Goal: Task Accomplishment & Management: Manage account settings

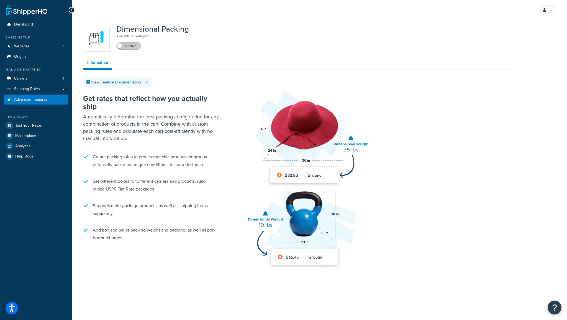
click at [128, 46] on label "Inactive" at bounding box center [129, 46] width 24 height 7
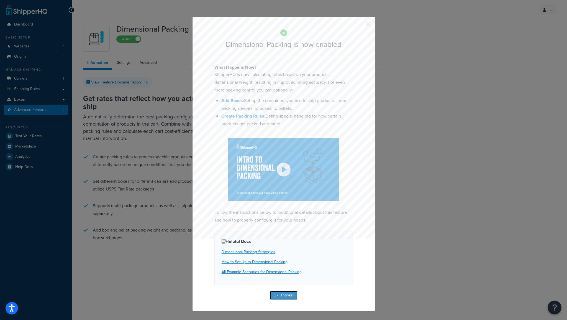
click at [289, 298] on button "Ok, Thanks!" at bounding box center [284, 295] width 28 height 9
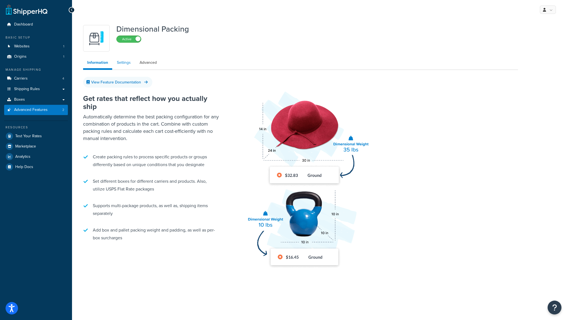
click at [129, 60] on link "Settings" at bounding box center [124, 62] width 22 height 11
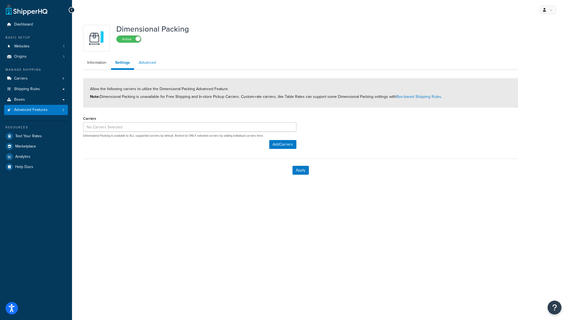
click at [150, 65] on link "Advanced" at bounding box center [147, 62] width 25 height 11
select select "false"
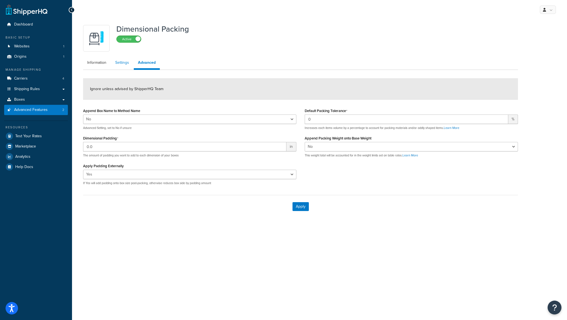
click at [131, 63] on link "Settings" at bounding box center [122, 62] width 22 height 11
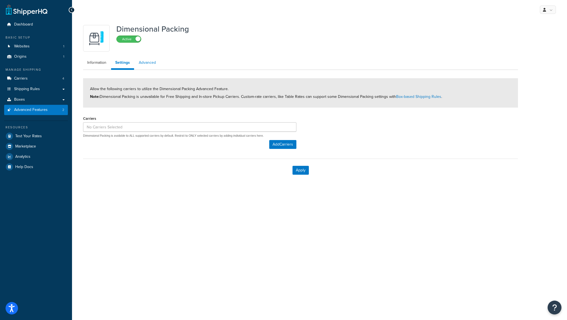
click at [157, 63] on link "Advanced" at bounding box center [147, 62] width 25 height 11
select select "false"
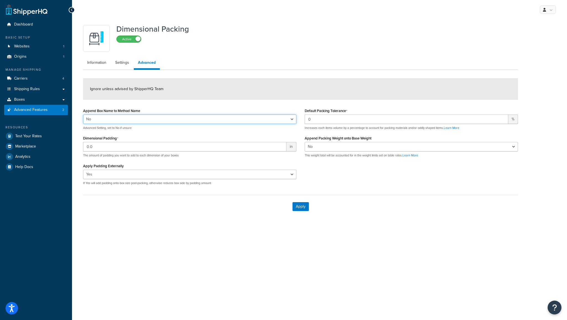
click at [154, 119] on select "Yes No" at bounding box center [189, 118] width 213 height 9
click at [424, 126] on p "Increases each items volume by a percentage to account for packing materials an…" at bounding box center [411, 128] width 213 height 4
click at [401, 146] on select "Yes No" at bounding box center [411, 146] width 213 height 9
click at [194, 148] on input "0.0" at bounding box center [184, 146] width 203 height 9
click at [124, 64] on link "Settings" at bounding box center [122, 62] width 22 height 11
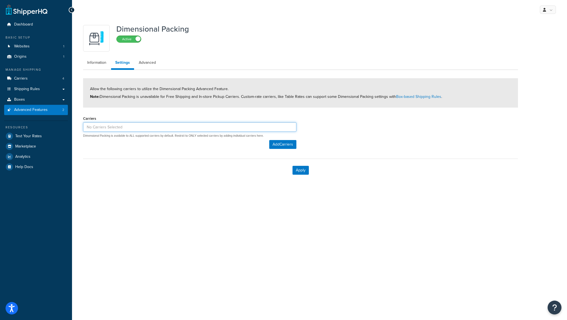
click at [212, 127] on input at bounding box center [189, 126] width 213 height 9
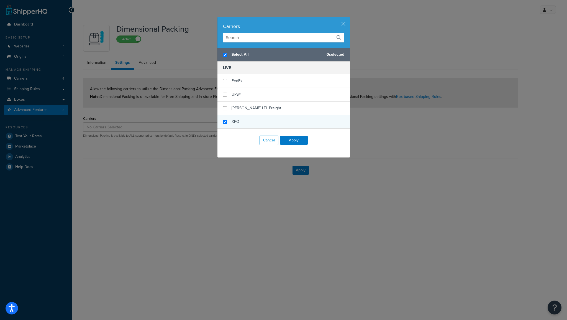
checkbox input "true"
click at [225, 123] on div "XPO" at bounding box center [284, 121] width 132 height 13
click at [286, 140] on button "Apply" at bounding box center [294, 140] width 28 height 9
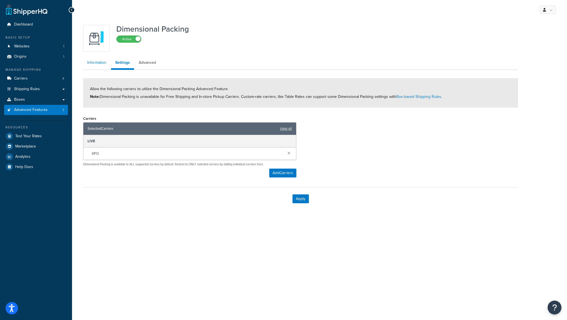
click at [107, 65] on link "Information" at bounding box center [96, 62] width 27 height 11
click at [149, 64] on link "Advanced" at bounding box center [147, 62] width 25 height 11
click at [299, 196] on button "Apply" at bounding box center [301, 198] width 16 height 9
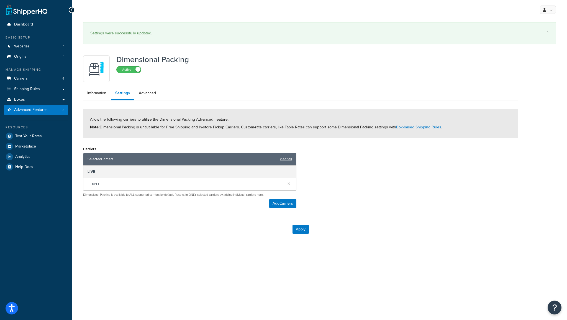
click at [146, 73] on div "Dimensional Packing Active Information Settings Advanced Allow the following ca…" at bounding box center [300, 147] width 443 height 188
click at [148, 81] on div "Dimensional Packing Active Information Settings Advanced Allow the following ca…" at bounding box center [300, 147] width 443 height 188
click at [147, 92] on link "Advanced" at bounding box center [147, 93] width 25 height 11
select select "false"
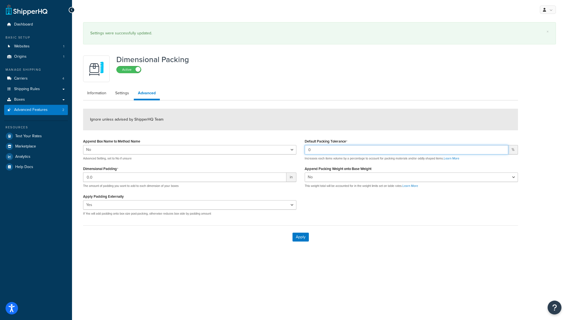
click at [326, 150] on input "0" at bounding box center [407, 149] width 204 height 9
click at [100, 149] on select "Yes No" at bounding box center [189, 149] width 213 height 9
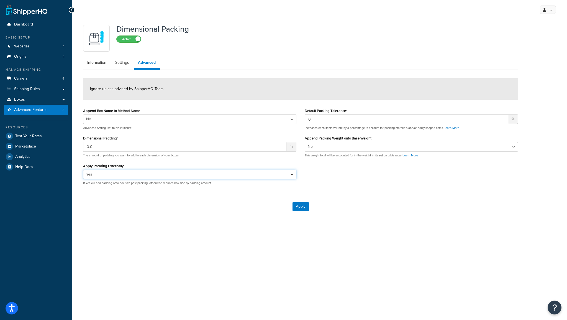
click at [114, 172] on select "Yes No" at bounding box center [189, 174] width 213 height 9
click at [122, 62] on link "Settings" at bounding box center [122, 62] width 22 height 11
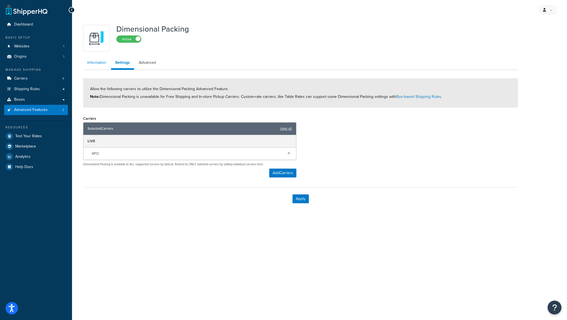
click at [100, 65] on link "Information" at bounding box center [96, 62] width 27 height 11
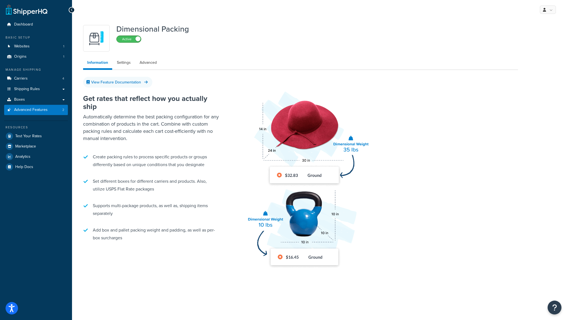
click at [139, 41] on span at bounding box center [137, 38] width 5 height 5
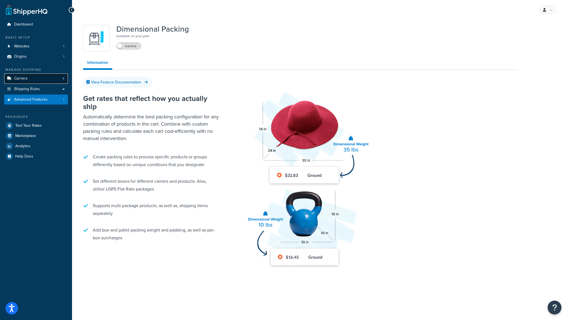
click at [44, 77] on link "Carriers 4" at bounding box center [36, 78] width 64 height 10
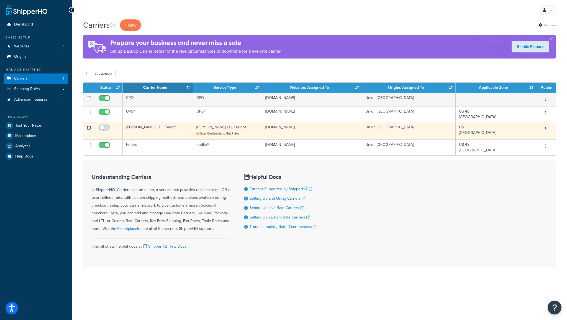
click at [89, 127] on input "checkbox" at bounding box center [89, 128] width 4 height 4
checkbox input "true"
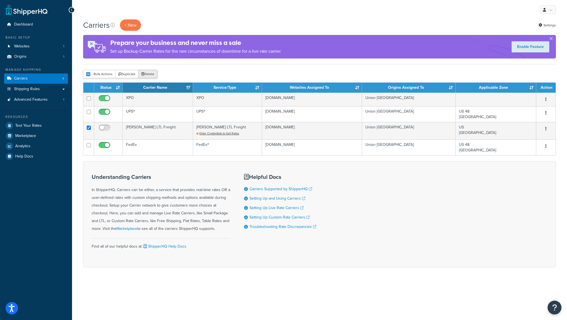
click at [154, 71] on button "Delete" at bounding box center [147, 74] width 19 height 8
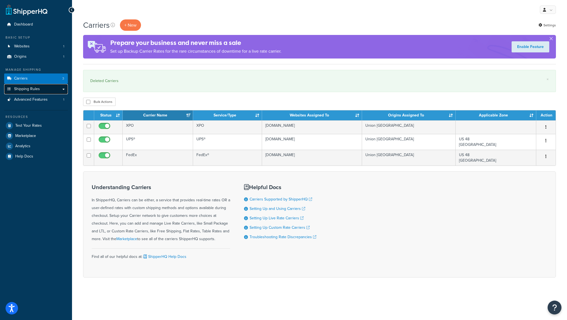
click at [45, 88] on link "Shipping Rules" at bounding box center [36, 89] width 64 height 10
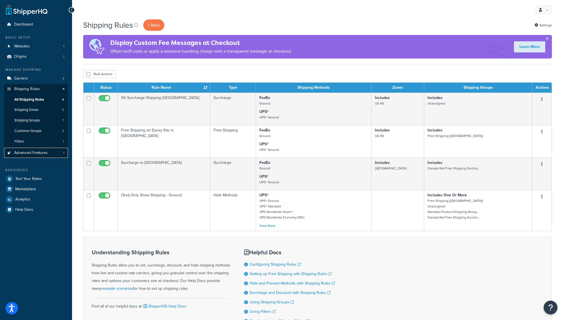
click at [41, 153] on span "Advanced Features" at bounding box center [31, 152] width 34 height 5
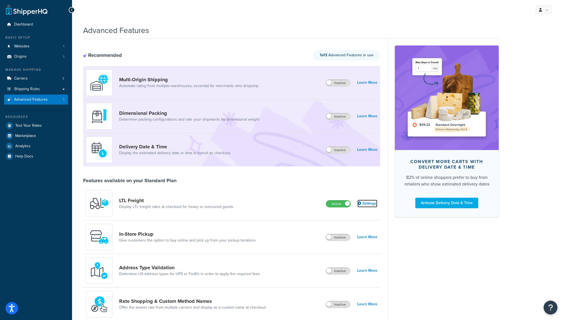
click at [373, 205] on link "Settings" at bounding box center [367, 204] width 20 height 8
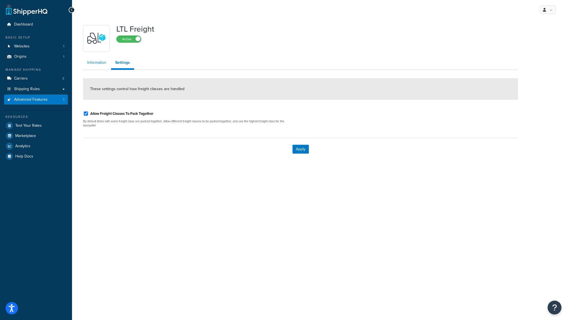
click at [100, 66] on link "Information" at bounding box center [96, 62] width 27 height 11
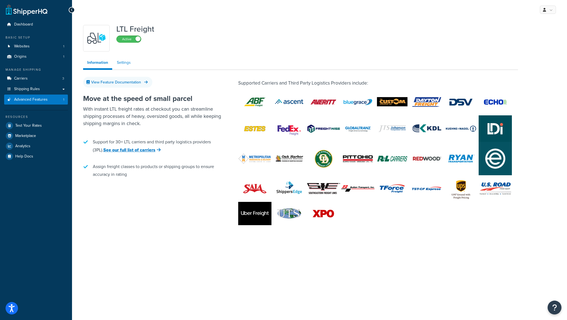
click at [131, 61] on link "Settings" at bounding box center [124, 62] width 22 height 11
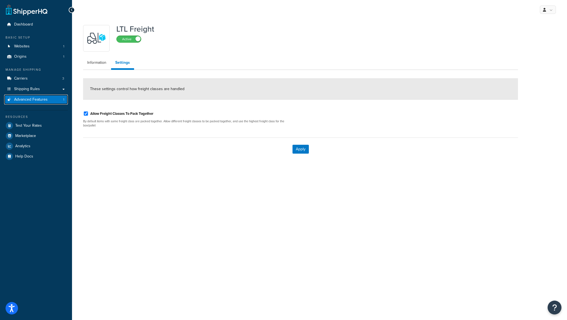
click at [39, 101] on span "Advanced Features" at bounding box center [31, 99] width 34 height 5
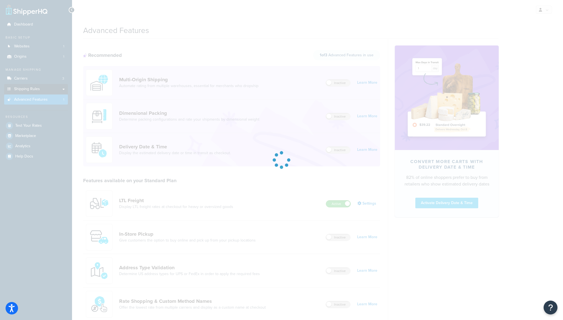
click at [35, 91] on div at bounding box center [281, 160] width 563 height 320
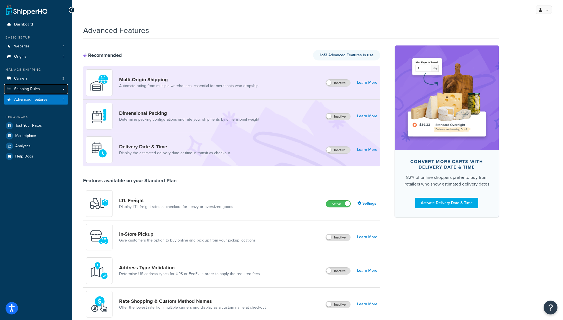
click at [40, 94] on link "Shipping Rules" at bounding box center [36, 89] width 64 height 10
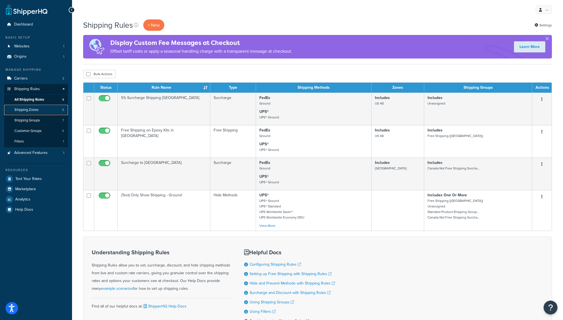
click at [34, 109] on span "Shipping Zones" at bounding box center [26, 110] width 24 height 5
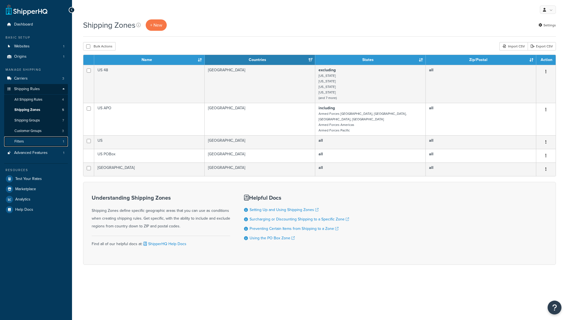
click at [41, 138] on link "Filters 1" at bounding box center [36, 141] width 64 height 10
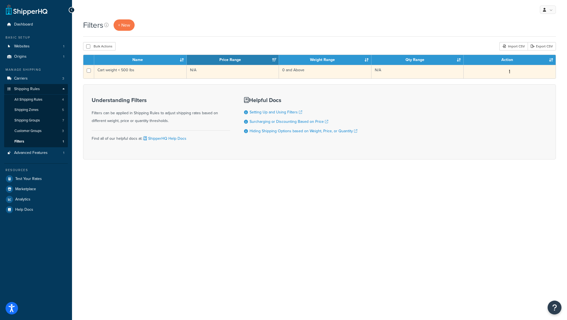
click at [119, 74] on td "Cart weight < 500 lbs" at bounding box center [140, 72] width 93 height 14
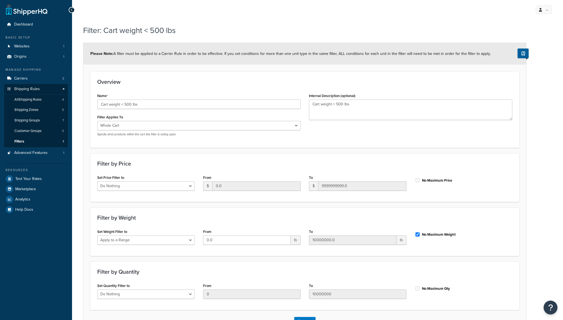
select select "range"
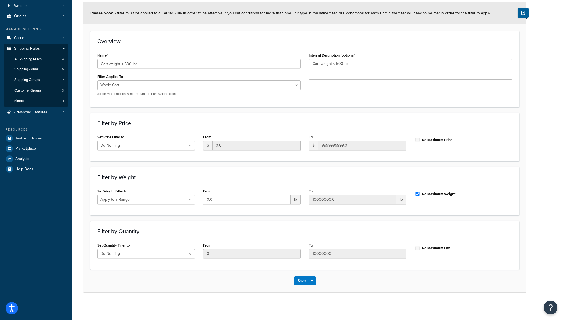
scroll to position [41, 0]
click at [172, 85] on select "Whole Cart Everything in Shipping Group Everything at Origin Each Item within S…" at bounding box center [198, 84] width 203 height 9
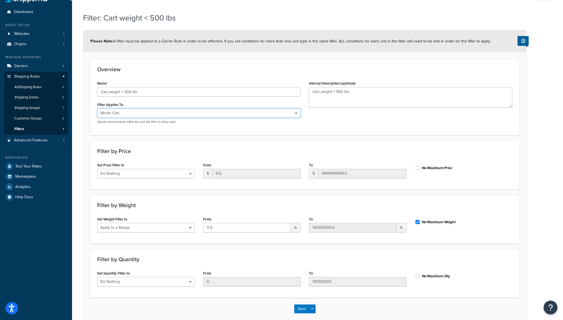
scroll to position [0, 0]
